Goal: Task Accomplishment & Management: Manage account settings

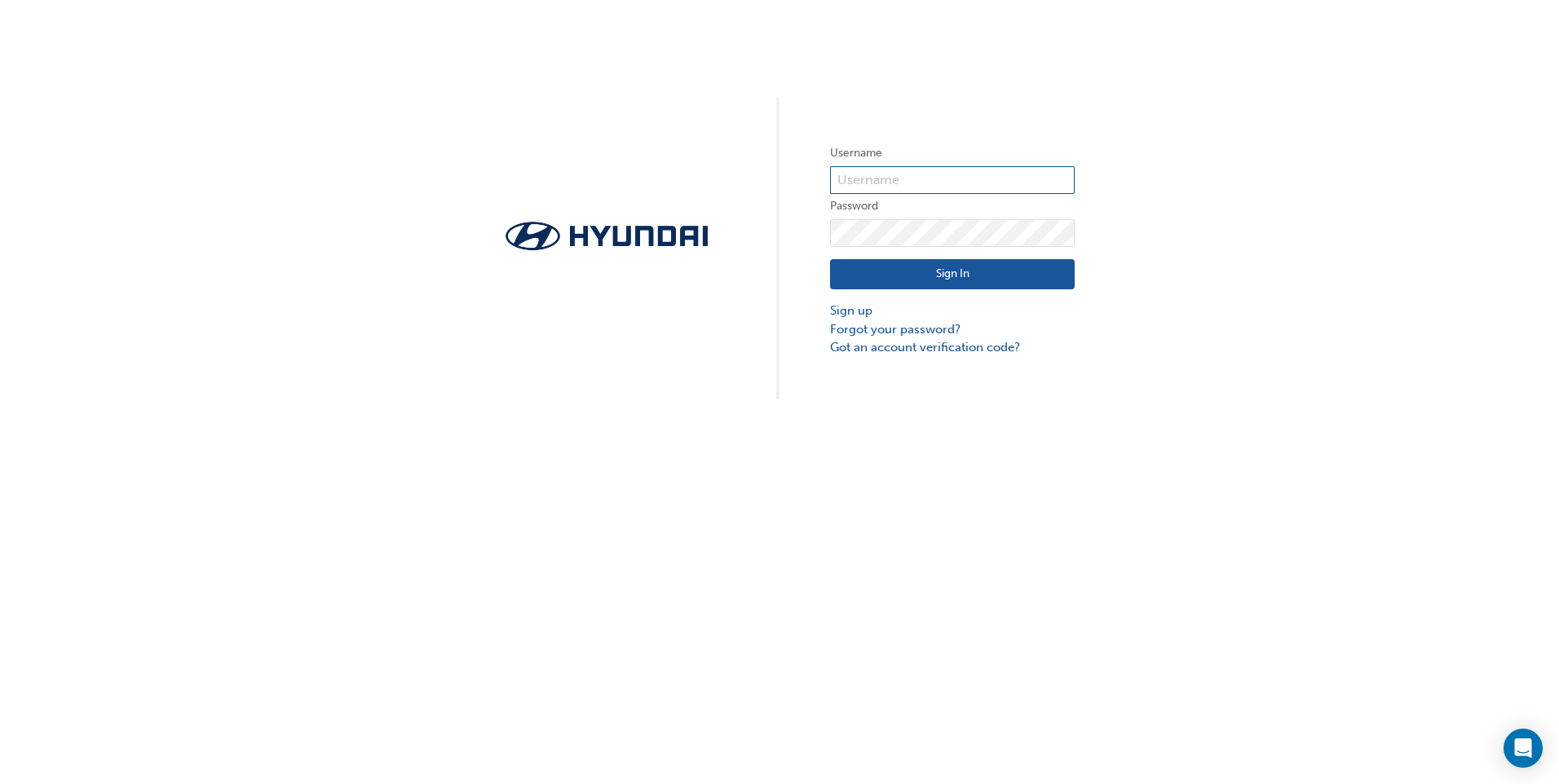
click at [924, 182] on input "text" at bounding box center [953, 179] width 245 height 28
type input "[PERSON_NAME][EMAIL_ADDRESS][DOMAIN_NAME]"
click button "Sign In" at bounding box center [953, 274] width 245 height 31
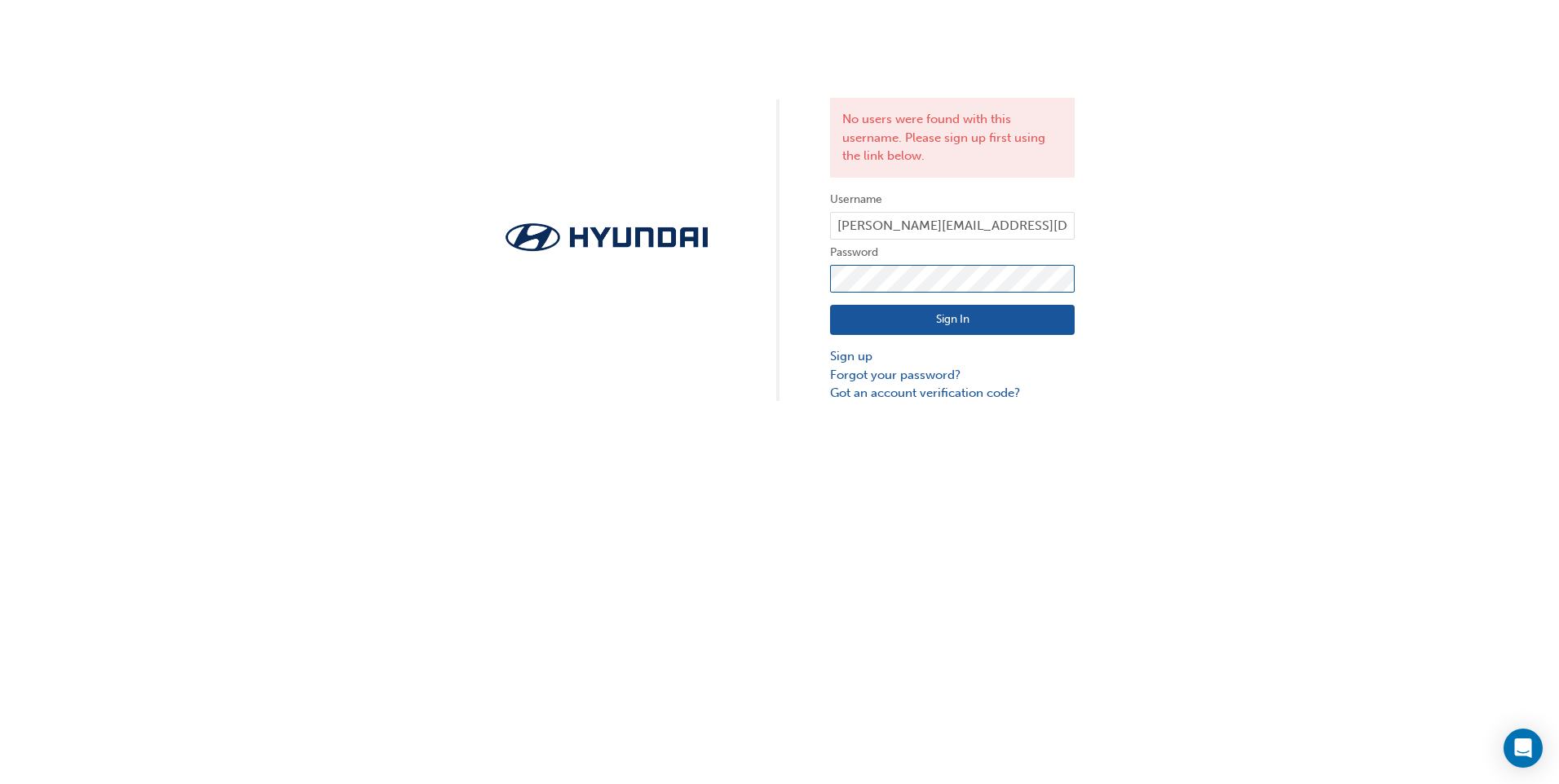
click at [799, 278] on div "No users were found with this username. Please sign up first using the link bel…" at bounding box center [779, 201] width 1559 height 402
click at [1269, 284] on div "No users were found with this username. Please sign up first using the link bel…" at bounding box center [779, 201] width 1559 height 402
click at [805, 275] on div "No users were found with this username. Please sign up first using the link bel…" at bounding box center [779, 201] width 1559 height 402
click button "Sign In" at bounding box center [953, 320] width 245 height 31
click at [756, 252] on div "No users were found with this username. Please sign up first using the link bel…" at bounding box center [779, 201] width 1559 height 402
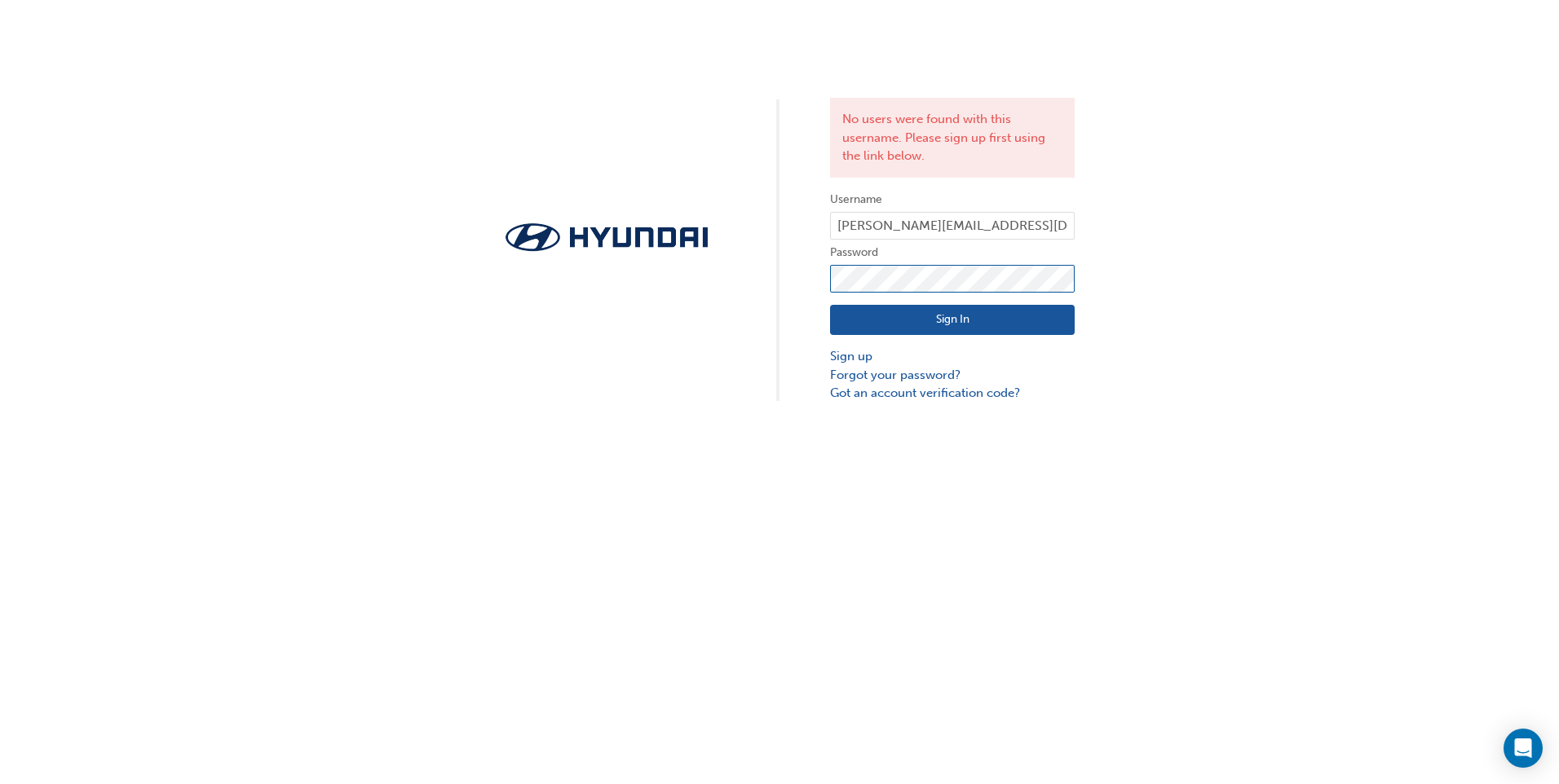
click button "Sign In" at bounding box center [953, 320] width 245 height 31
click at [946, 372] on link "Forgot your password?" at bounding box center [953, 376] width 245 height 18
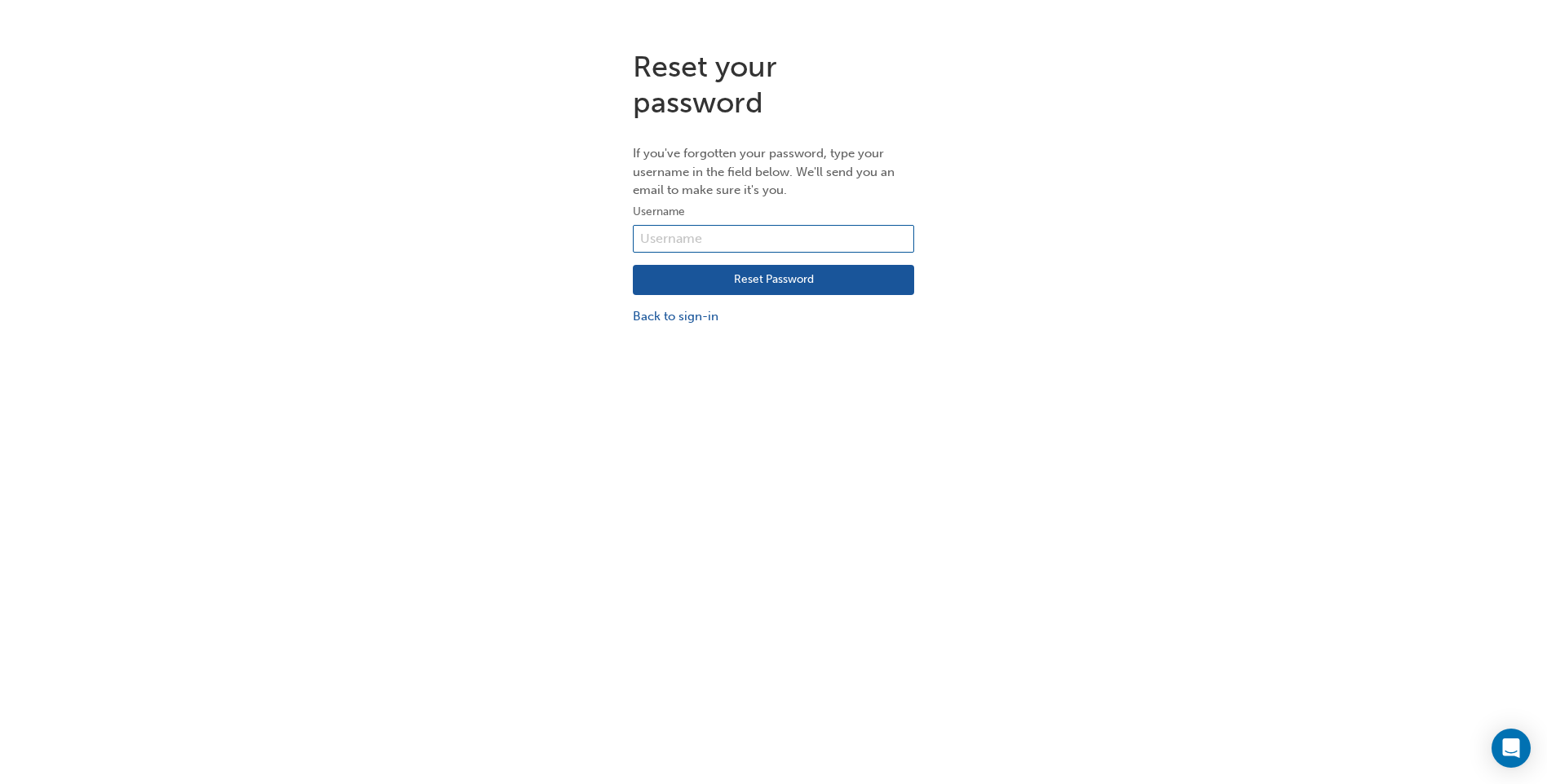
click at [695, 232] on input "text" at bounding box center [774, 238] width 281 height 28
type input "[PERSON_NAME][EMAIL_ADDRESS][DOMAIN_NAME]"
click at [781, 284] on button "Reset Password" at bounding box center [774, 280] width 281 height 31
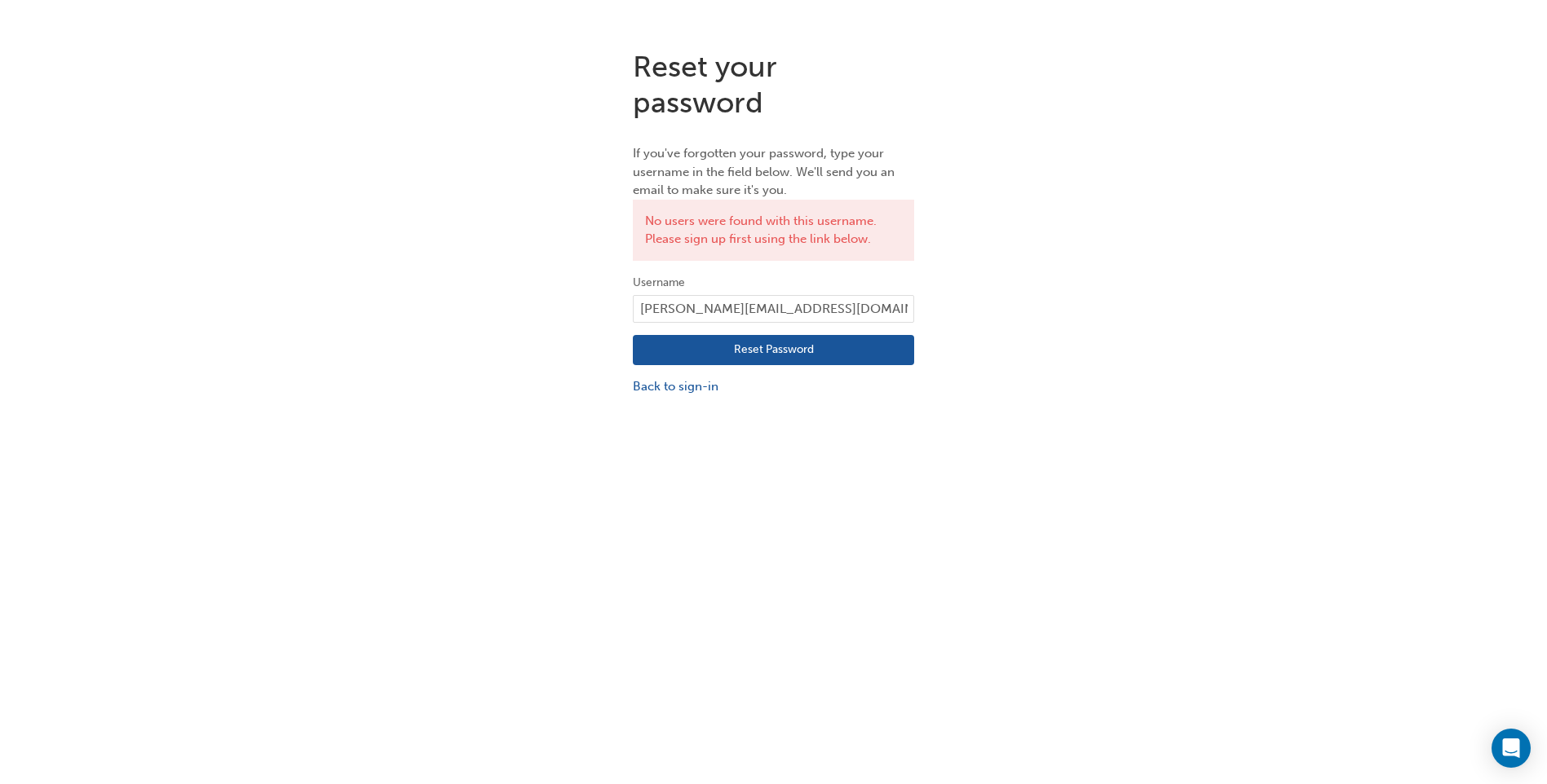
click at [819, 360] on button "Reset Password" at bounding box center [774, 350] width 281 height 31
click at [770, 314] on input "[PERSON_NAME][EMAIL_ADDRESS][DOMAIN_NAME]" at bounding box center [774, 309] width 281 height 28
type input "35003"
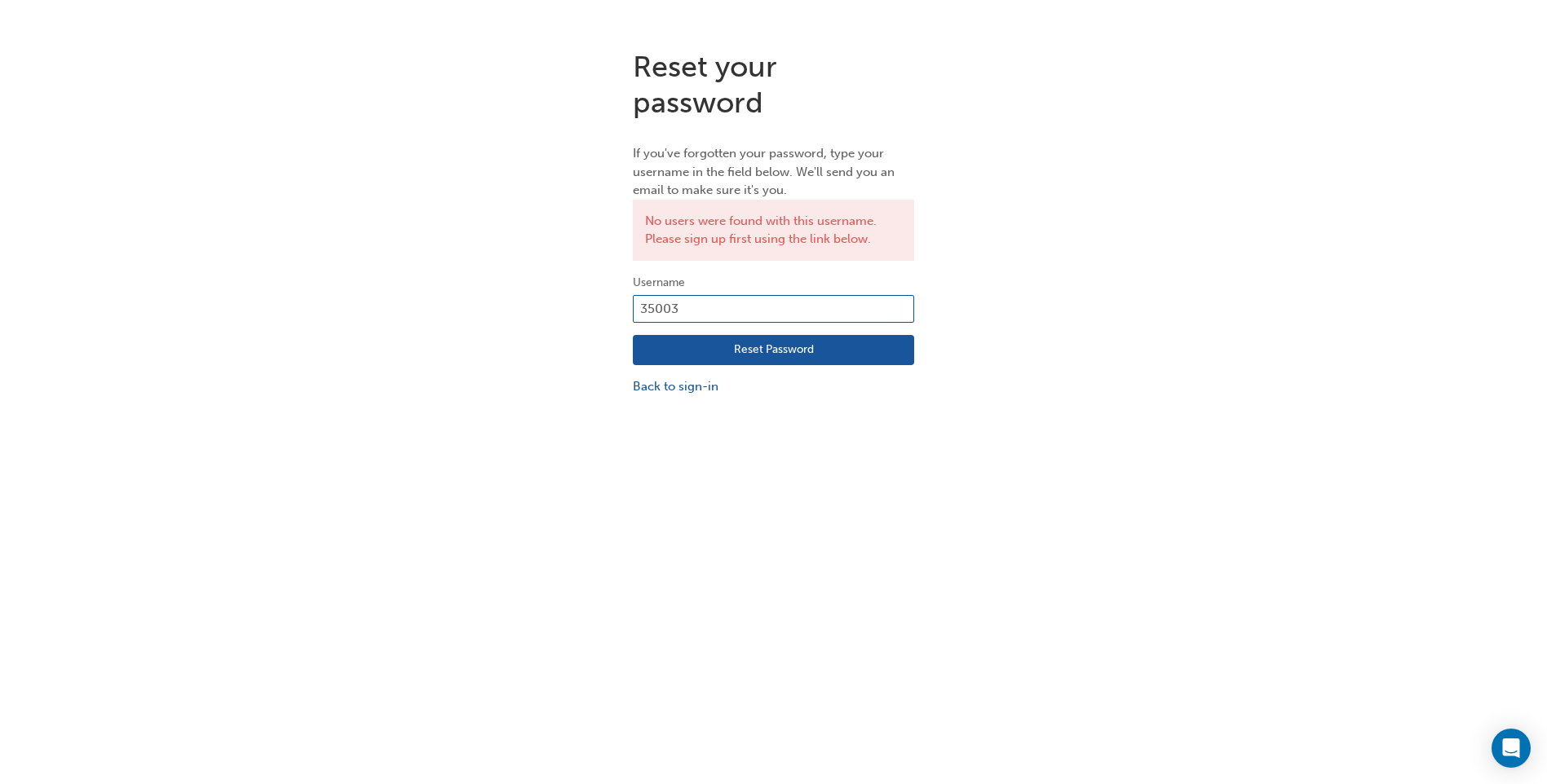
click button "Reset Password" at bounding box center [774, 350] width 281 height 31
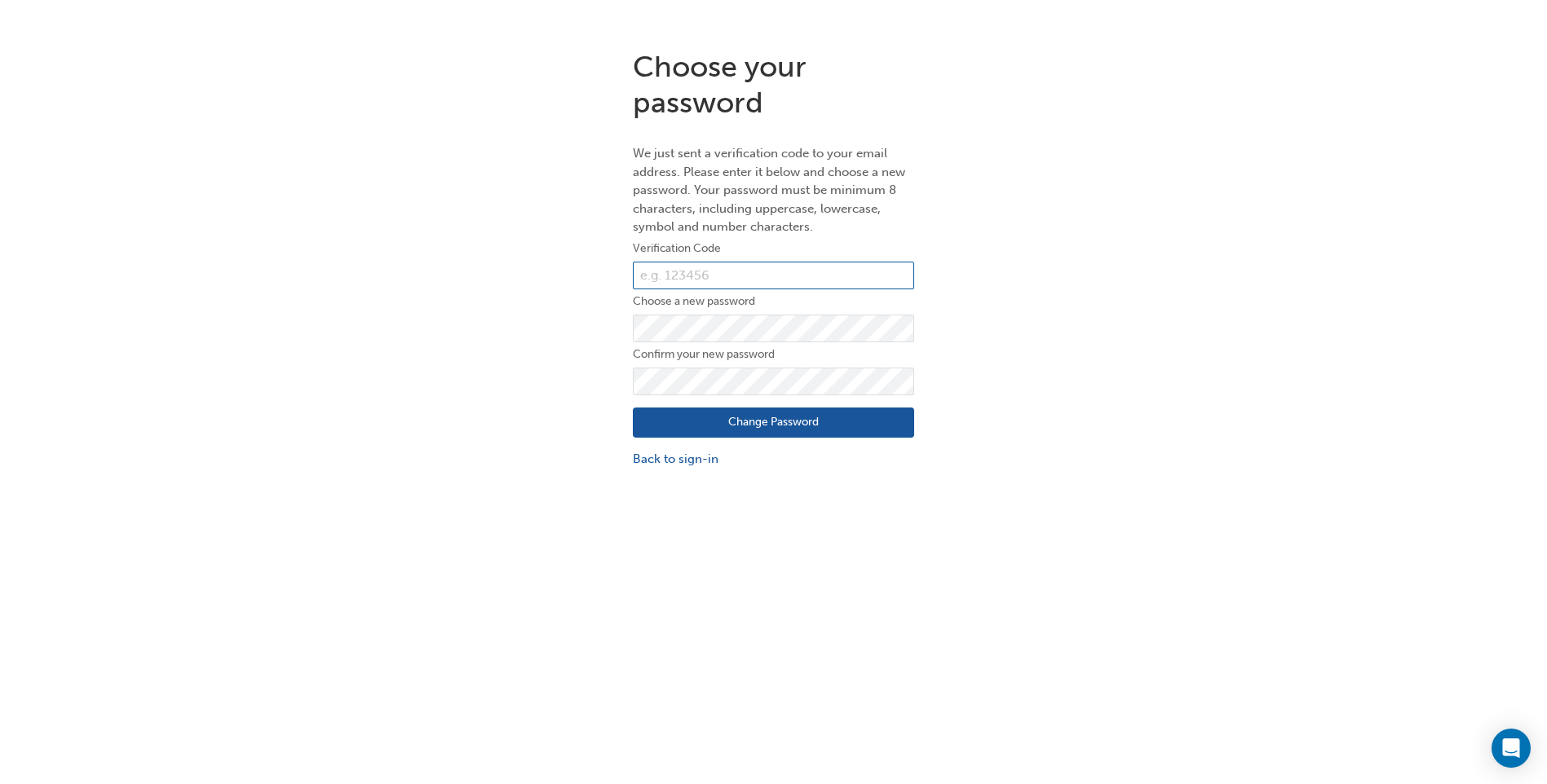
click at [718, 279] on input "text" at bounding box center [774, 275] width 281 height 28
paste input "184407"
type input "184407"
click button "Change Password" at bounding box center [774, 423] width 281 height 31
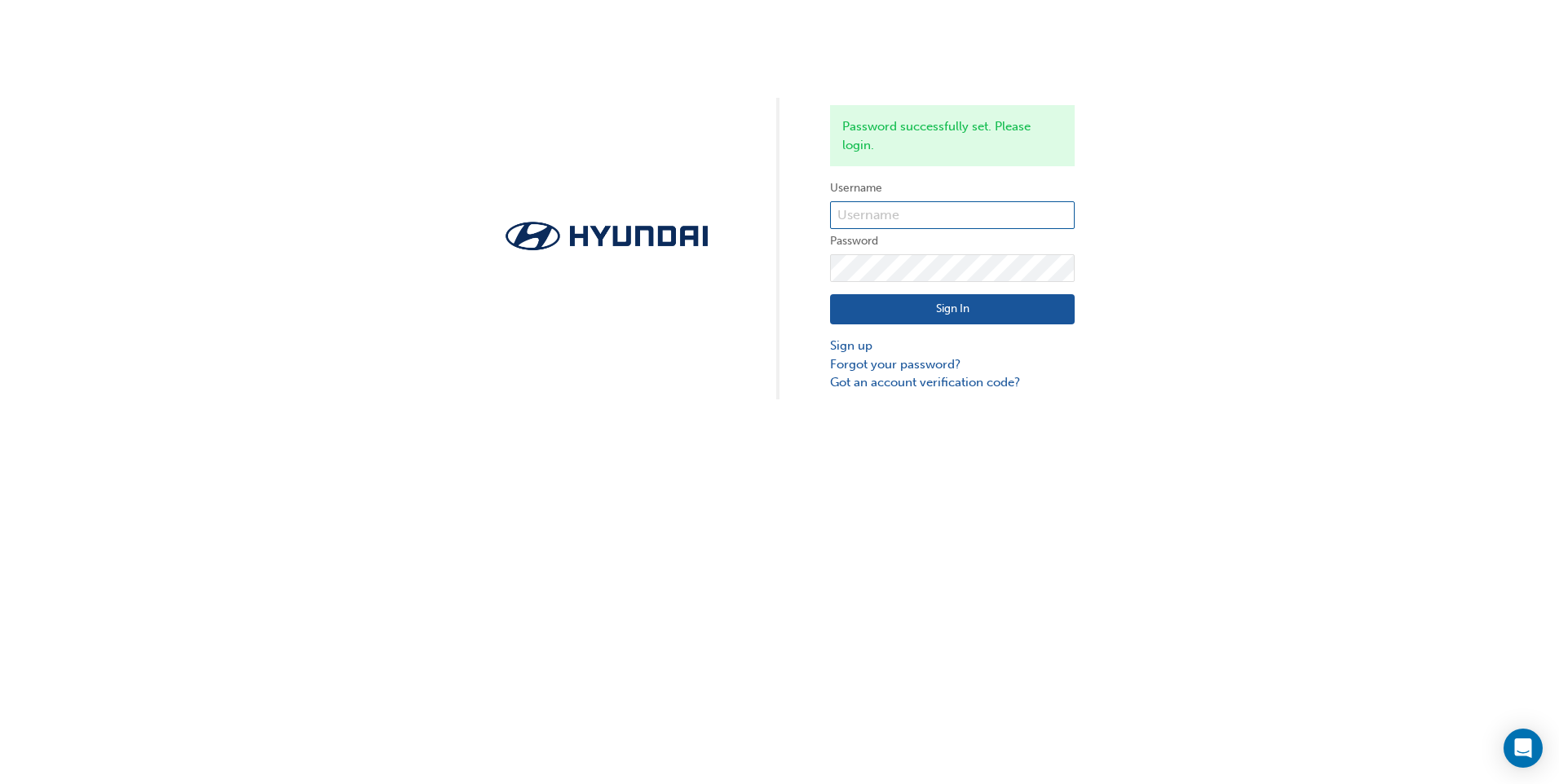
click at [914, 221] on input "text" at bounding box center [953, 215] width 245 height 28
type input "35003"
click button "Sign In" at bounding box center [953, 309] width 245 height 31
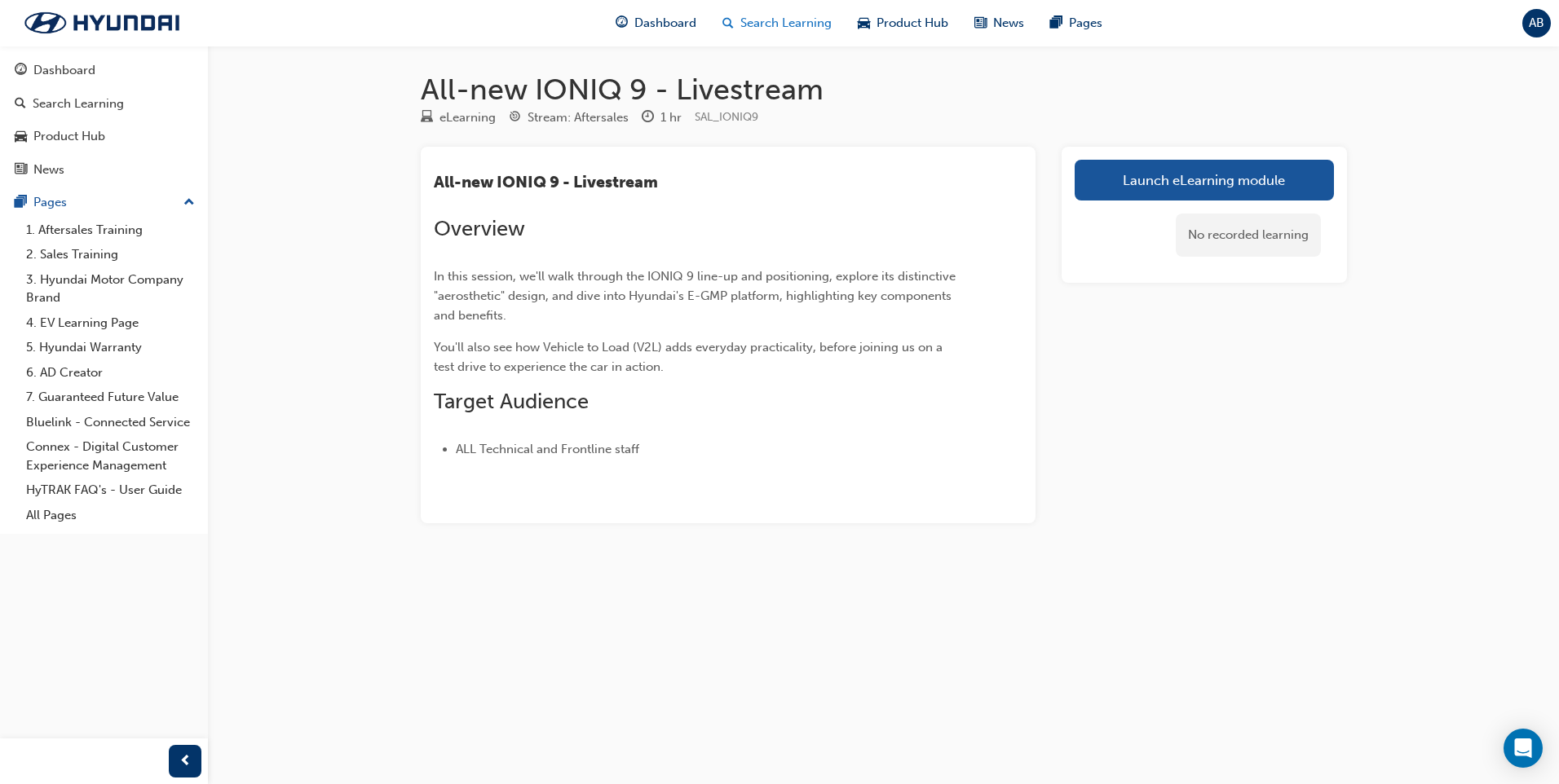
click at [806, 23] on span "Search Learning" at bounding box center [786, 23] width 91 height 18
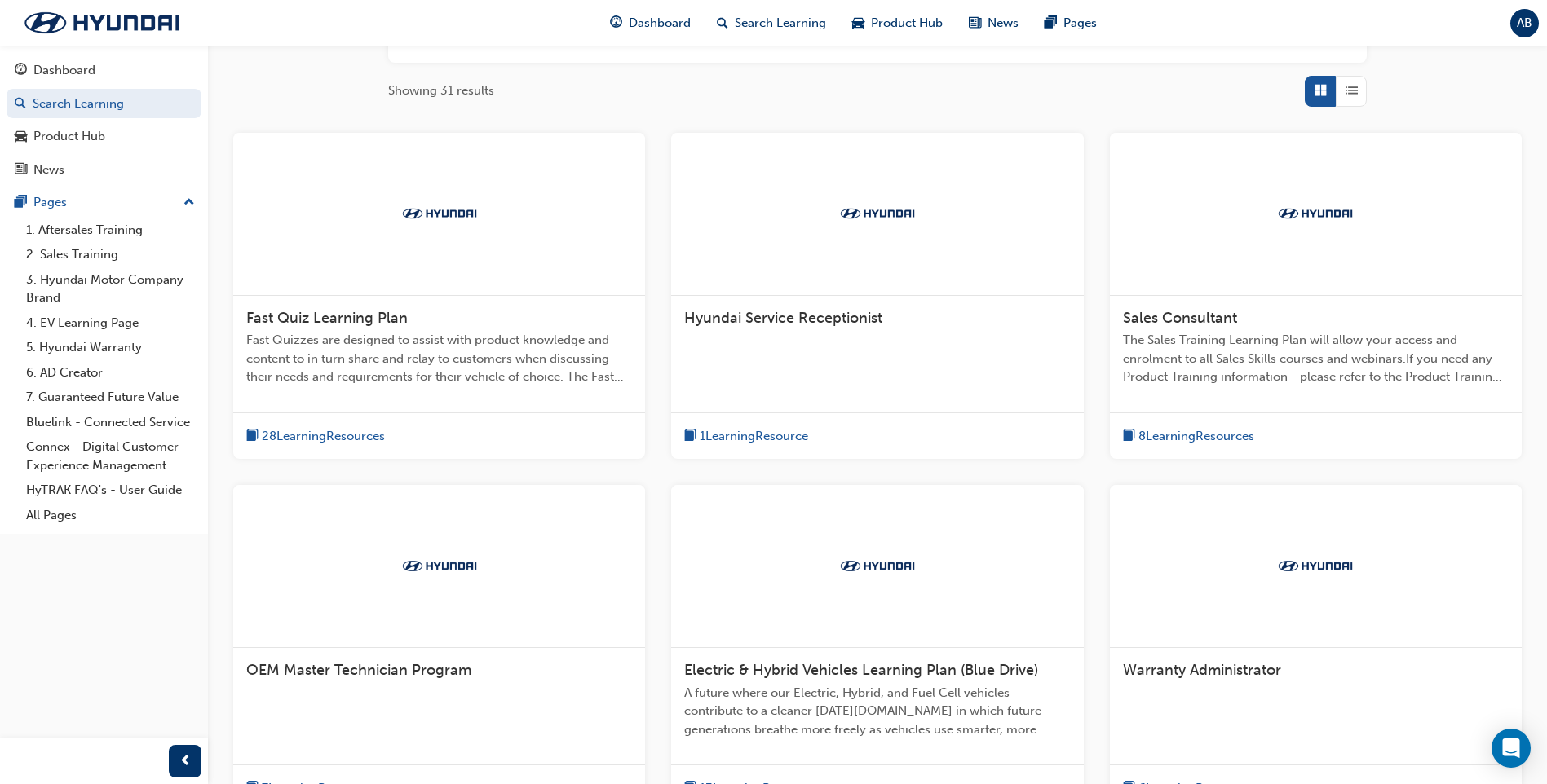
scroll to position [81, 0]
